Goal: Use online tool/utility: Utilize a website feature to perform a specific function

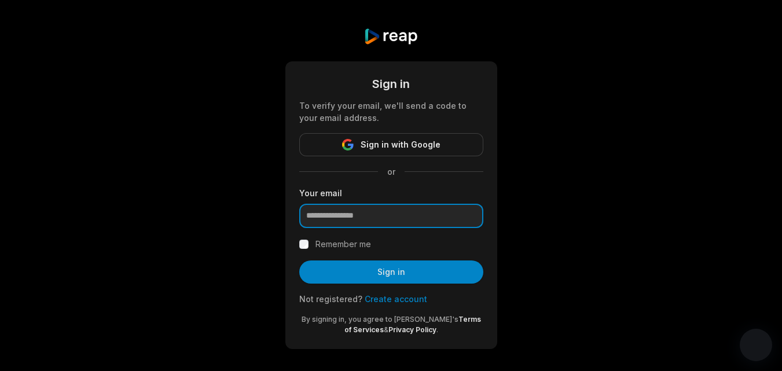
click at [374, 211] on input "email" at bounding box center [391, 216] width 184 height 24
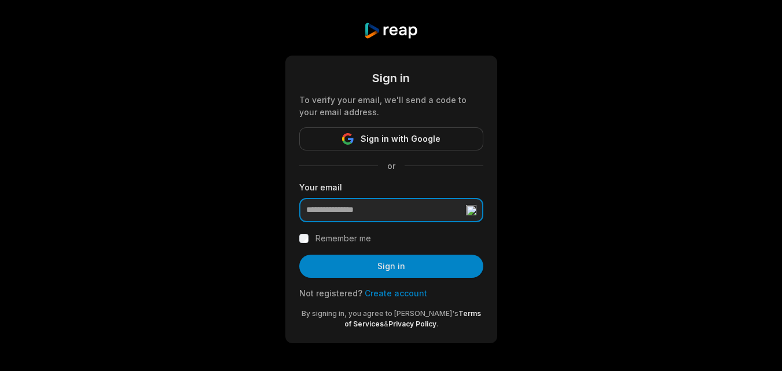
type input "**********"
click at [354, 238] on label "Remember me" at bounding box center [343, 238] width 56 height 14
click at [368, 263] on button "Sign in" at bounding box center [391, 266] width 184 height 23
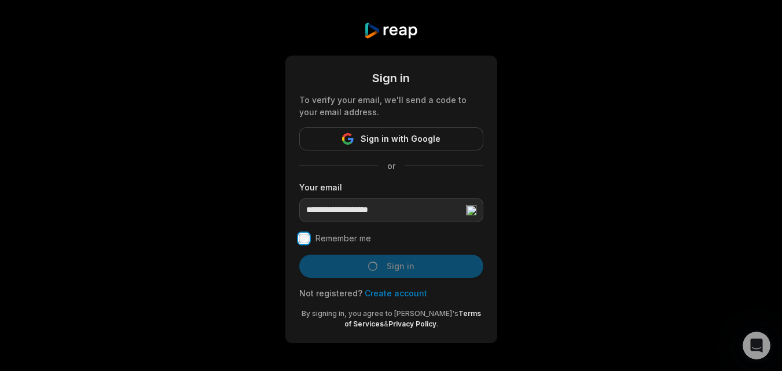
scroll to position [0, 0]
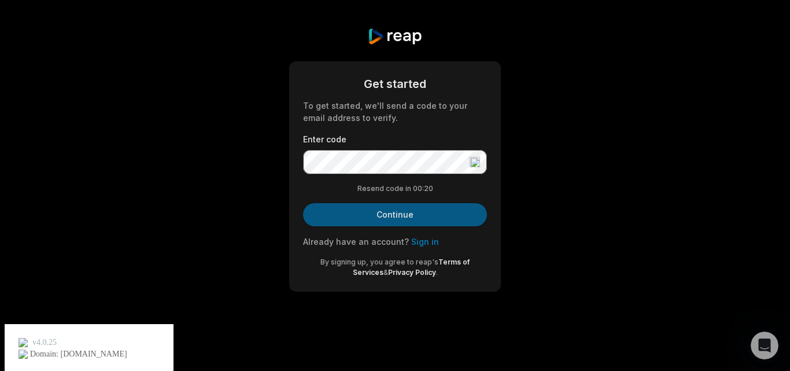
click at [379, 212] on button "Continue" at bounding box center [395, 214] width 184 height 23
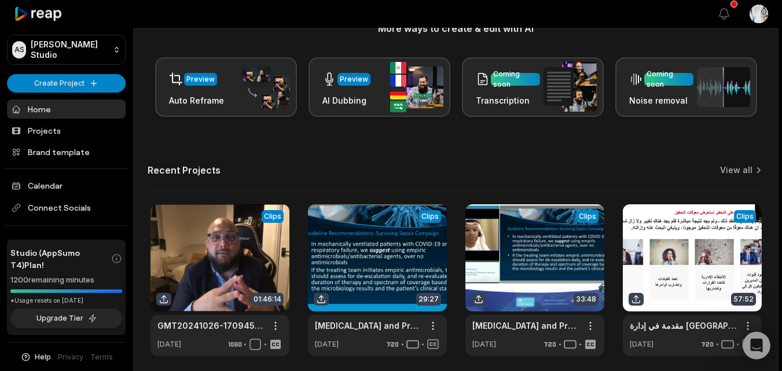
scroll to position [168, 0]
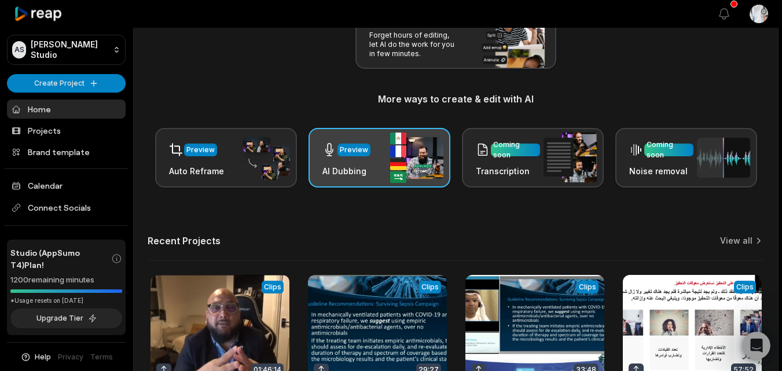
click at [390, 163] on img at bounding box center [416, 157] width 53 height 50
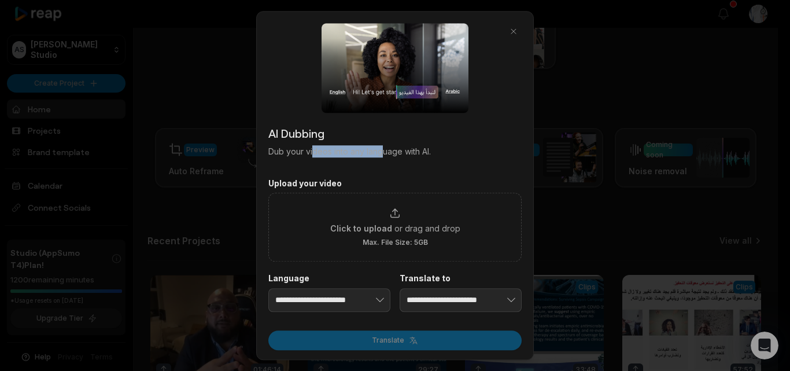
drag, startPoint x: 314, startPoint y: 149, endPoint x: 384, endPoint y: 152, distance: 70.1
click at [384, 152] on p "Dub your videos into any language with AI." at bounding box center [394, 151] width 253 height 12
click at [417, 152] on p "Dub your videos into any language with AI." at bounding box center [394, 151] width 253 height 12
click at [512, 27] on button "button" at bounding box center [514, 31] width 16 height 16
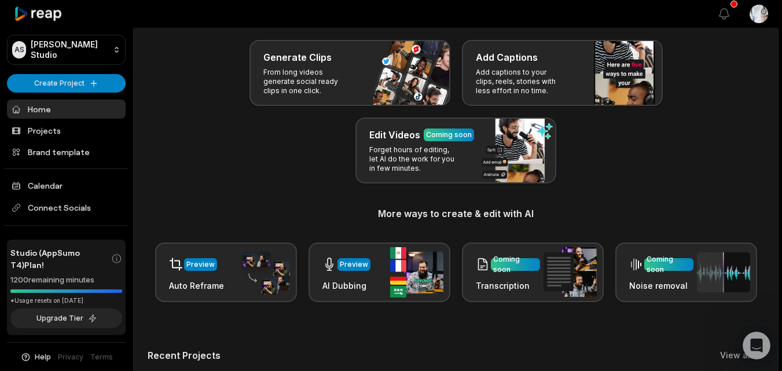
scroll to position [53, 0]
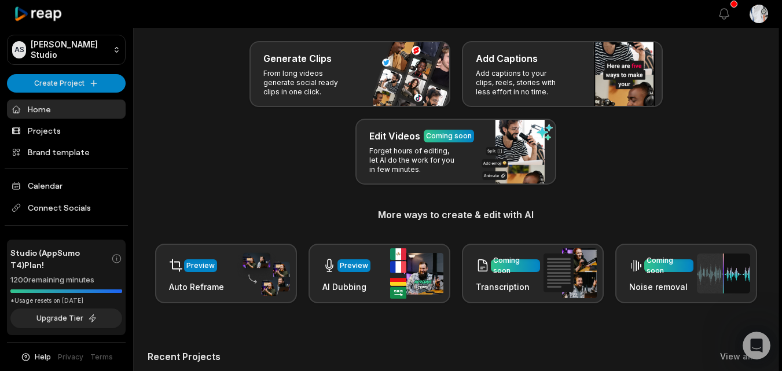
click at [314, 83] on p "From long videos generate social ready clips in one click." at bounding box center [308, 83] width 90 height 28
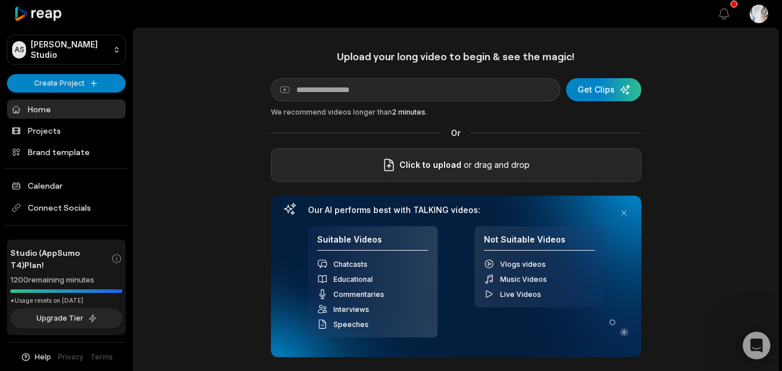
click at [445, 172] on div "Click to upload or drag and drop" at bounding box center [456, 165] width 370 height 34
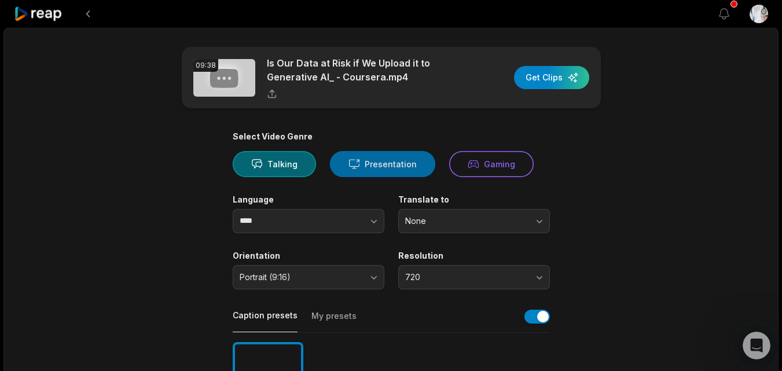
click at [382, 158] on button "Presentation" at bounding box center [382, 164] width 105 height 26
click at [558, 74] on div "button" at bounding box center [551, 77] width 75 height 23
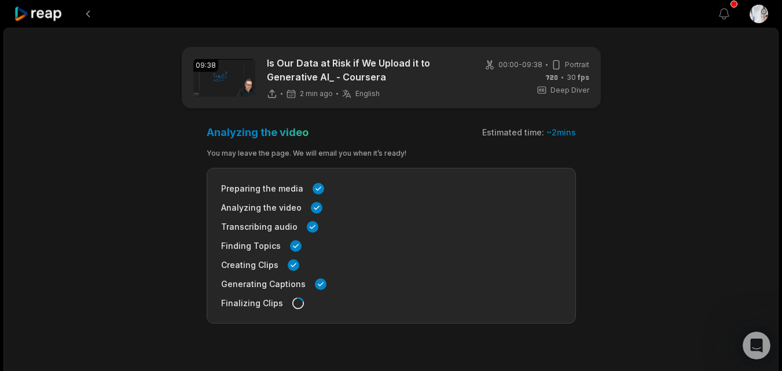
click at [64, 8] on div at bounding box center [365, 14] width 703 height 28
click at [60, 11] on icon at bounding box center [38, 14] width 49 height 16
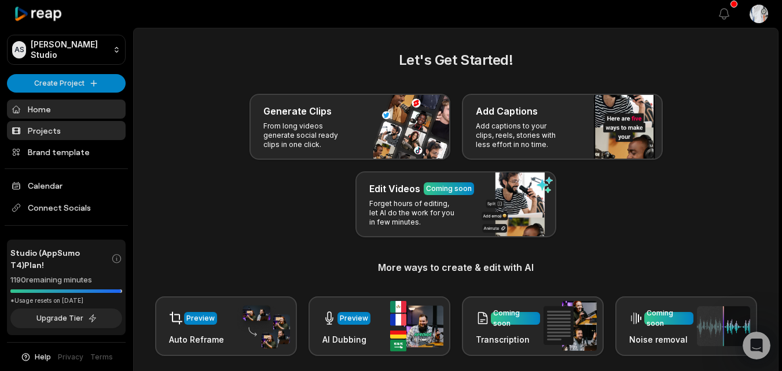
click at [43, 126] on link "Projects" at bounding box center [66, 130] width 119 height 19
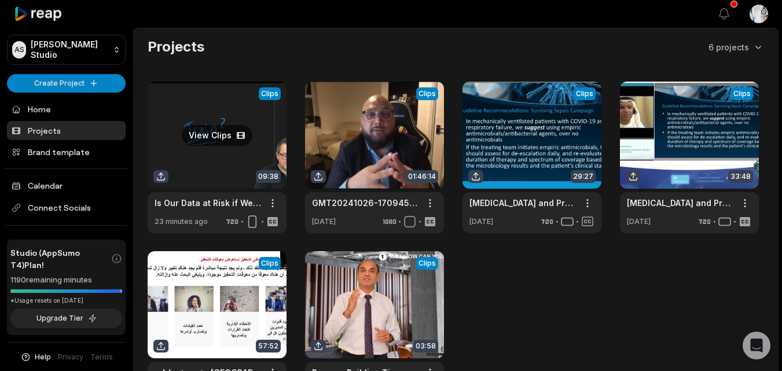
click at [223, 124] on link at bounding box center [217, 158] width 139 height 152
